Goal: Find specific page/section: Find specific page/section

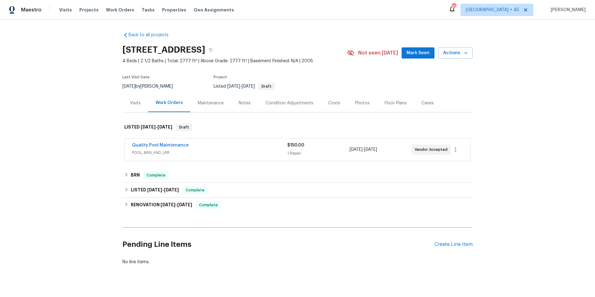
click at [238, 150] on span "POOL, BRN_AND_LRR" at bounding box center [209, 153] width 155 height 6
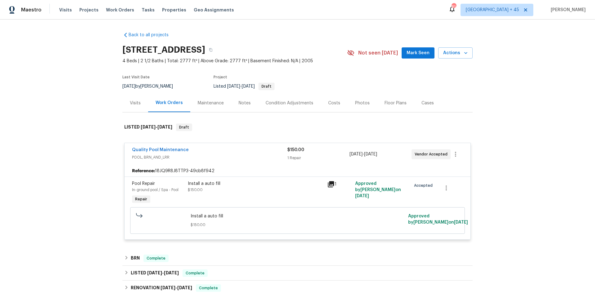
click at [240, 149] on div "Quality Pool Maintenance" at bounding box center [209, 150] width 155 height 7
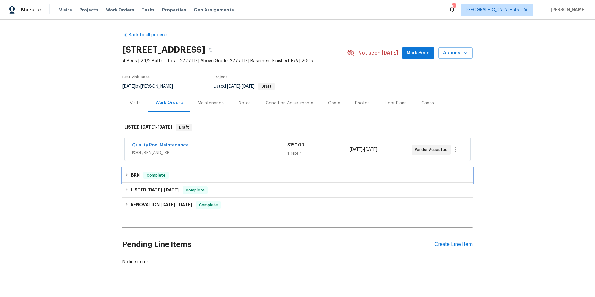
click at [196, 173] on div "BRN Complete" at bounding box center [297, 175] width 346 height 7
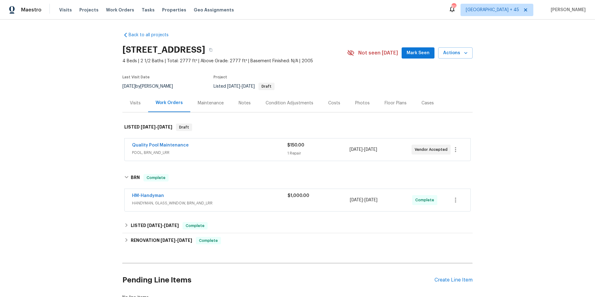
click at [217, 195] on div "HM-Handyman" at bounding box center [210, 196] width 156 height 7
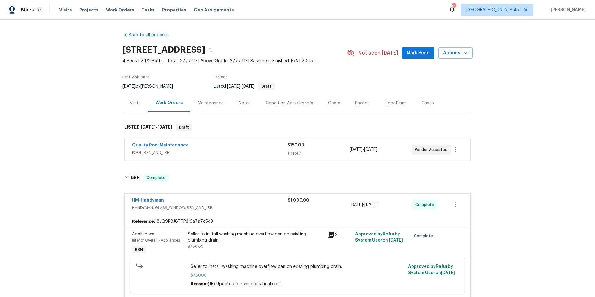
click at [229, 201] on div "HM-Handyman" at bounding box center [210, 200] width 156 height 7
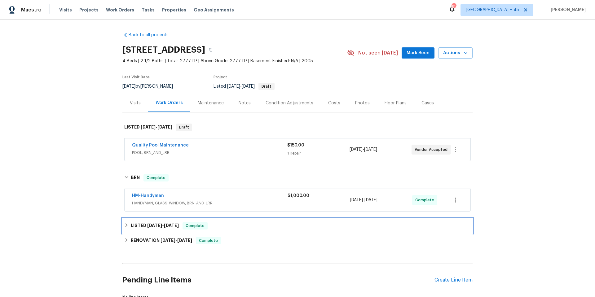
click at [228, 227] on div "LISTED [DATE] - [DATE] Complete" at bounding box center [297, 225] width 346 height 7
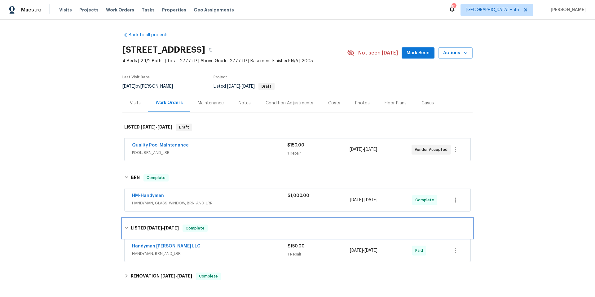
scroll to position [23, 0]
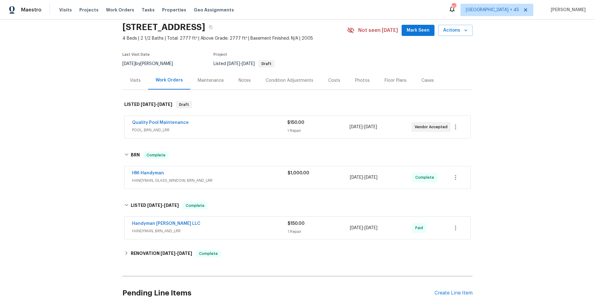
click at [243, 233] on span "HANDYMAN, BRN_AND_LRR" at bounding box center [210, 231] width 156 height 6
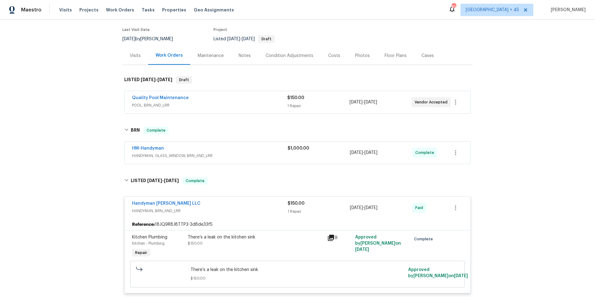
scroll to position [48, 0]
click at [146, 145] on span "HM-Handyman" at bounding box center [148, 148] width 32 height 6
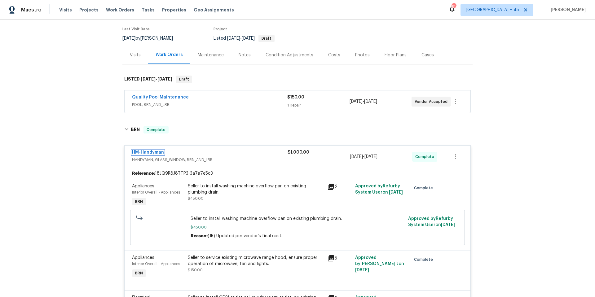
click at [147, 151] on link "HM-Handyman" at bounding box center [148, 152] width 32 height 4
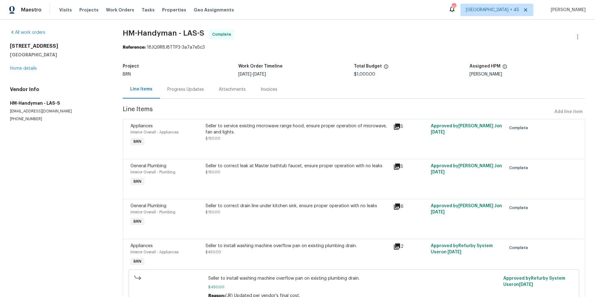
click at [270, 88] on div "Invoices" at bounding box center [269, 89] width 17 height 6
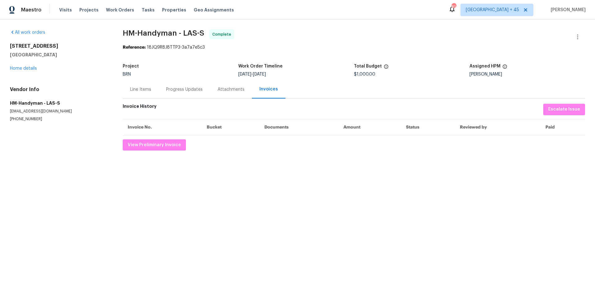
click at [139, 93] on div "Line Items" at bounding box center [141, 89] width 36 height 18
